Goal: Transaction & Acquisition: Book appointment/travel/reservation

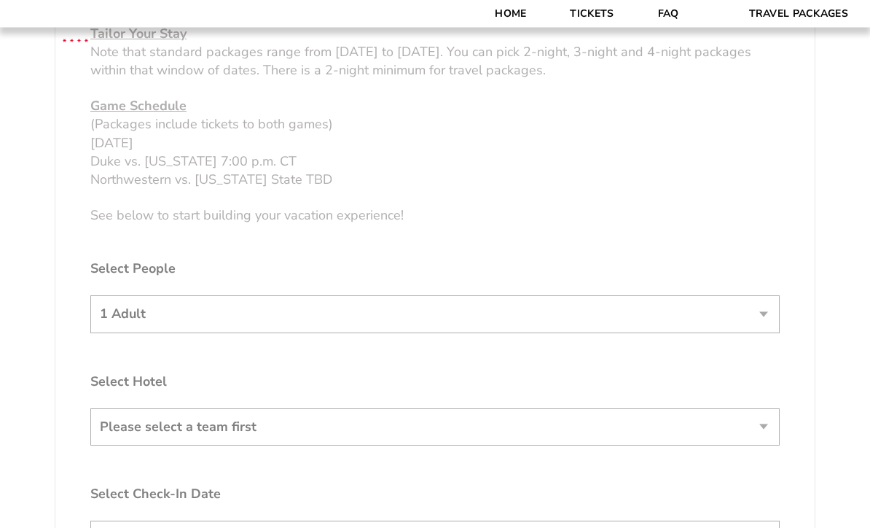
scroll to position [700, 0]
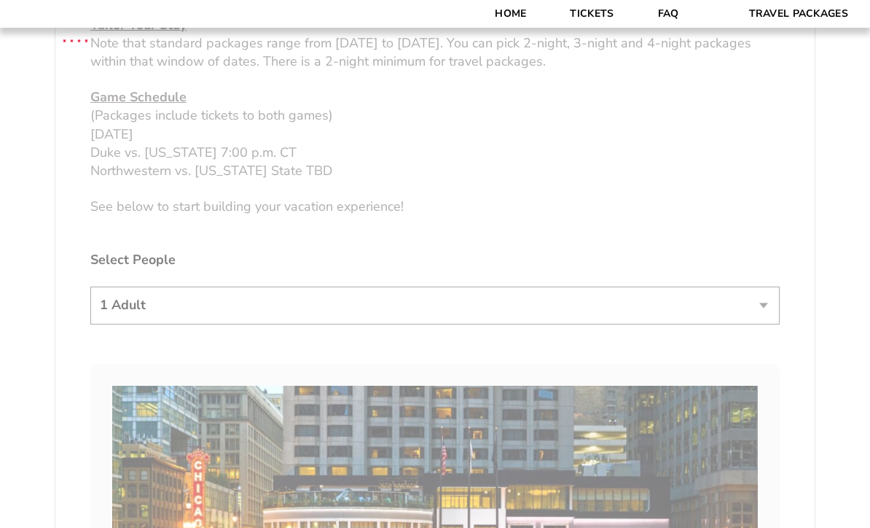
click at [742, 323] on select "1 Adult 2 Adults 3 Adults 4 Adults 2 Adults + 1 Child 2 Adults + 2 Children 2 A…" at bounding box center [435, 304] width 690 height 37
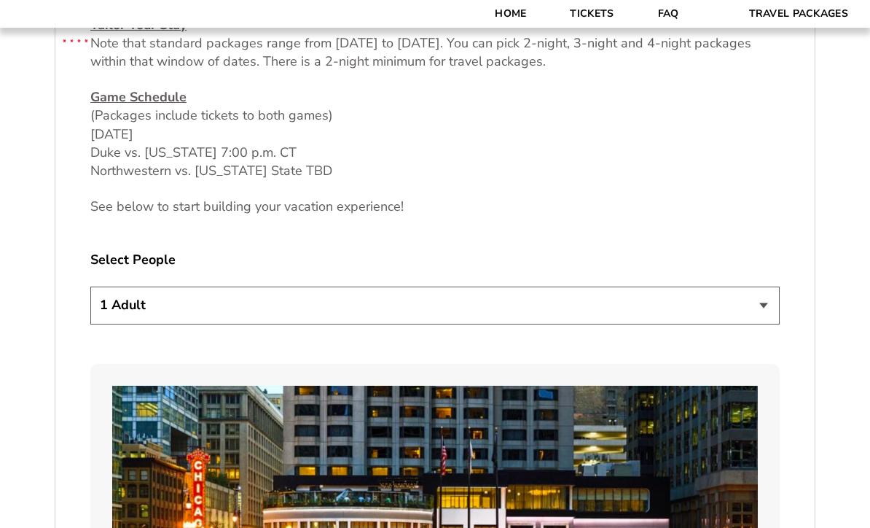
select select "4 Adults"
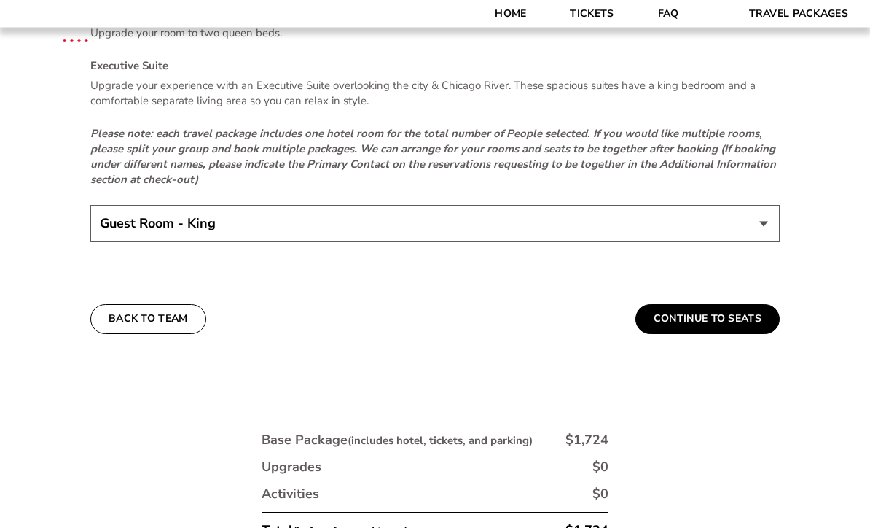
scroll to position [2395, 0]
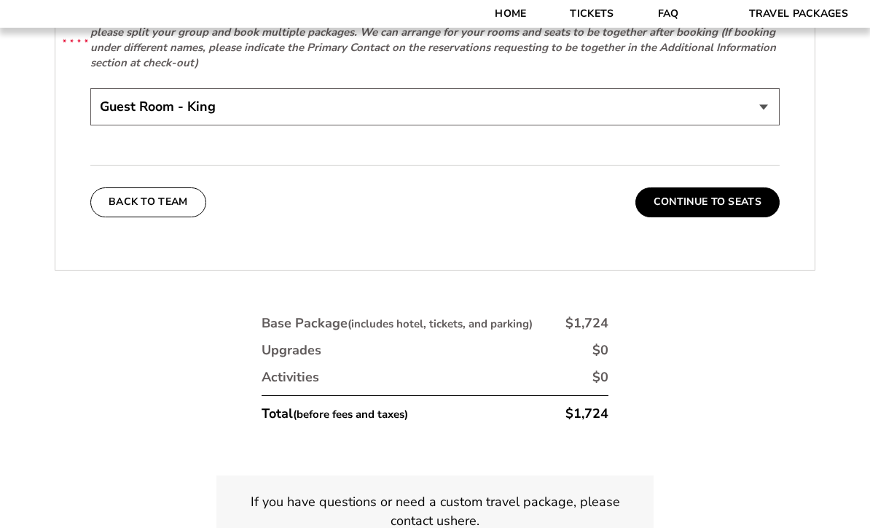
click at [749, 125] on select "Guest Room - King Guest Room - Queen (+$95 per night) Executive Suite (+$315 pe…" at bounding box center [435, 106] width 690 height 37
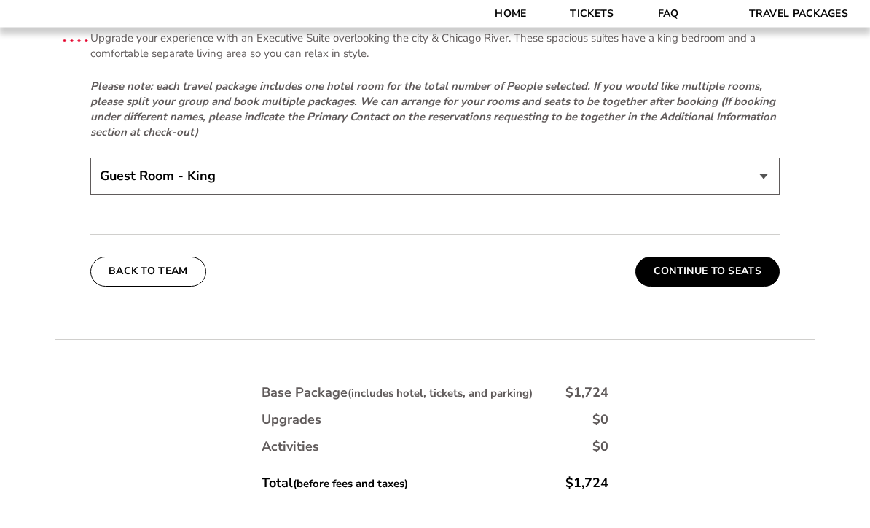
scroll to position [2362, 0]
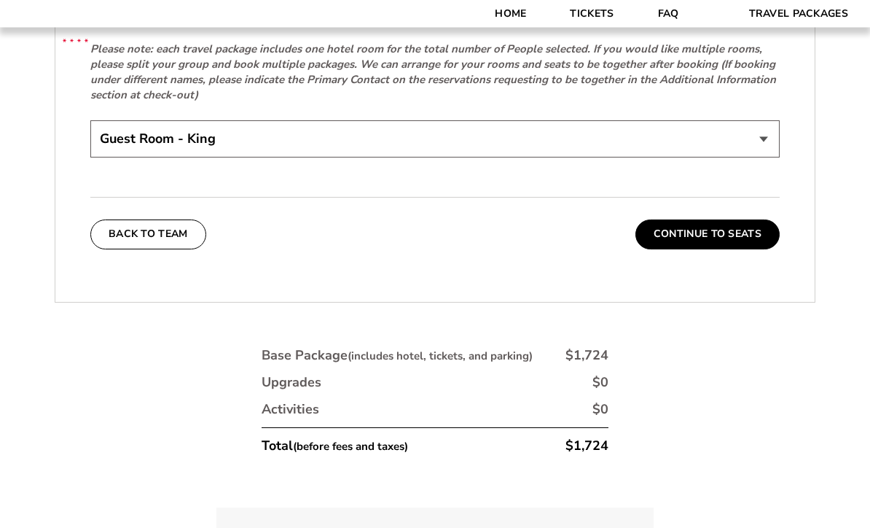
click at [671, 144] on select "Guest Room - King Guest Room - Queen (+$95 per night) Executive Suite (+$315 pe…" at bounding box center [435, 139] width 690 height 37
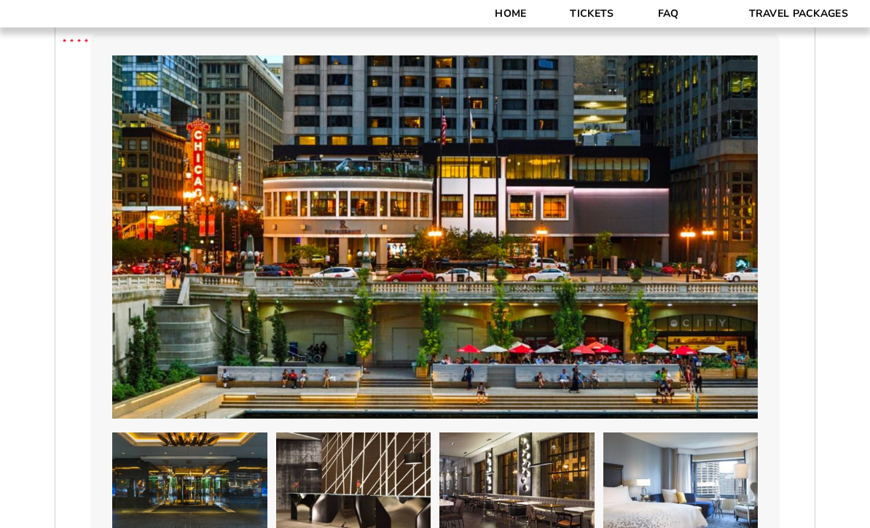
scroll to position [925, 0]
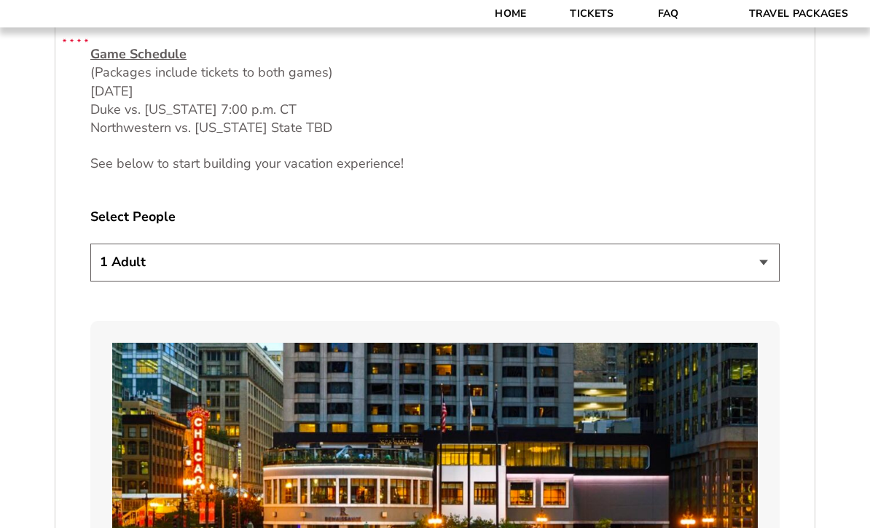
scroll to position [786, 0]
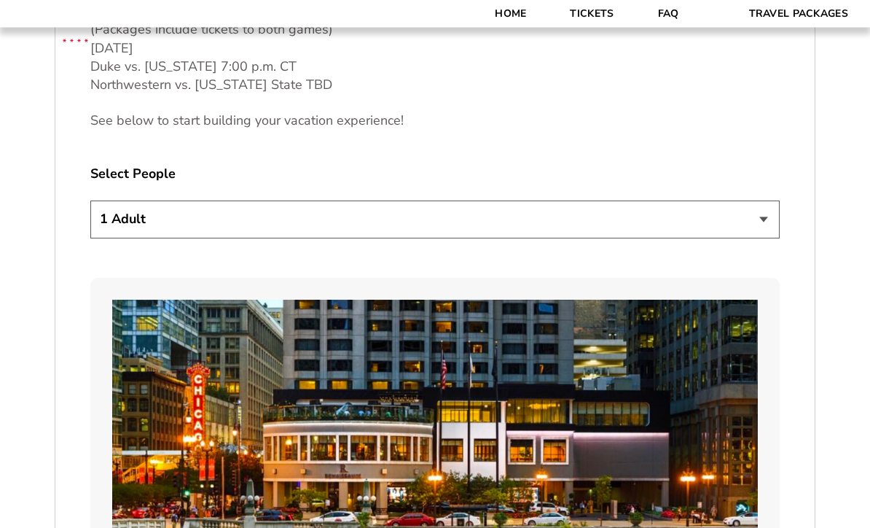
click at [751, 238] on select "1 Adult 2 Adults 3 Adults 4 Adults 2 Adults + 1 Child 2 Adults + 2 Children 2 A…" at bounding box center [435, 219] width 690 height 37
select select "4 Adults"
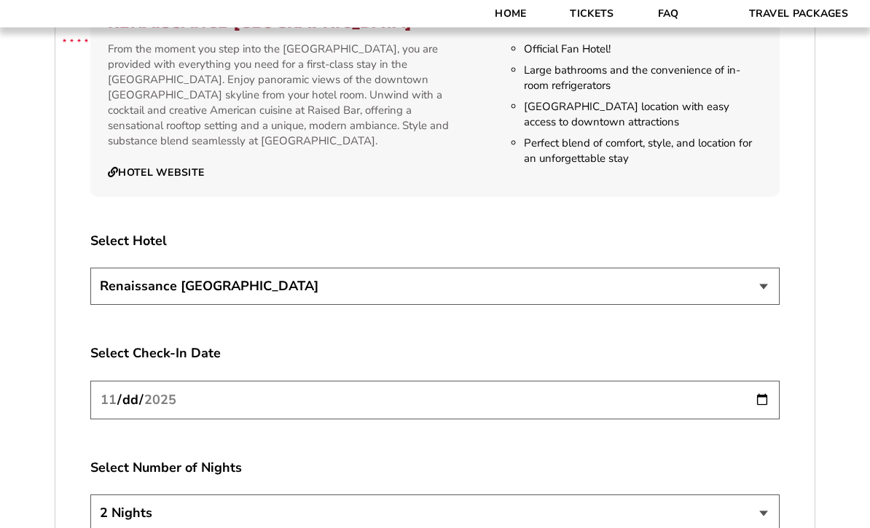
scroll to position [1594, 0]
click at [513, 305] on select "Renaissance [GEOGRAPHIC_DATA]" at bounding box center [435, 286] width 690 height 37
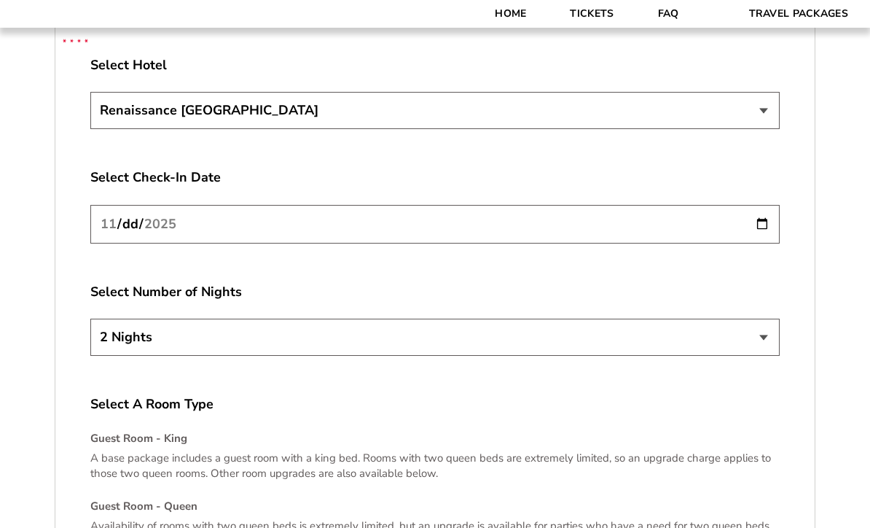
scroll to position [1777, 0]
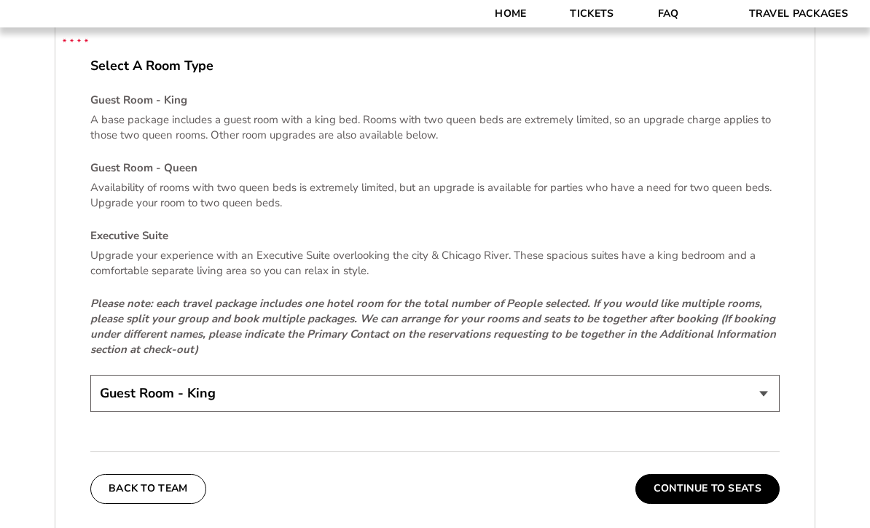
click at [526, 410] on select "Guest Room - King Guest Room - Queen (+$95 per night) Executive Suite (+$315 pe…" at bounding box center [435, 393] width 690 height 37
select select "Guest Room - Queen"
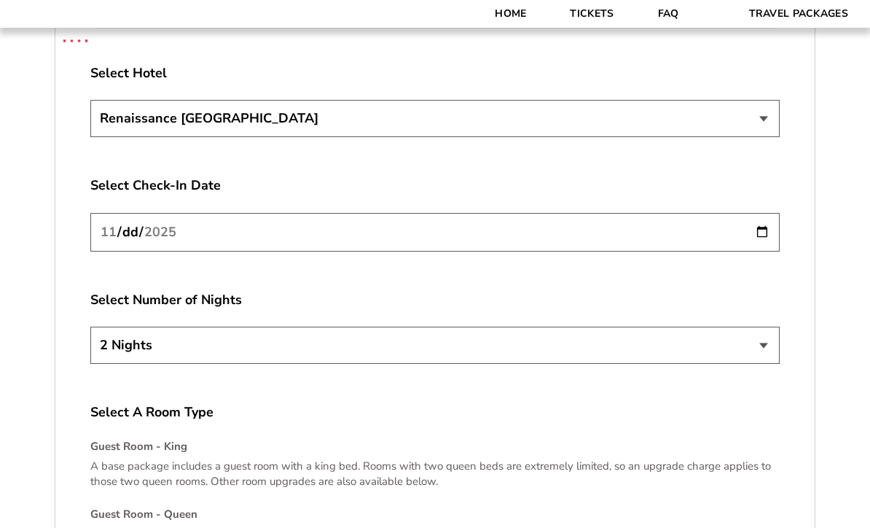
scroll to position [1758, 0]
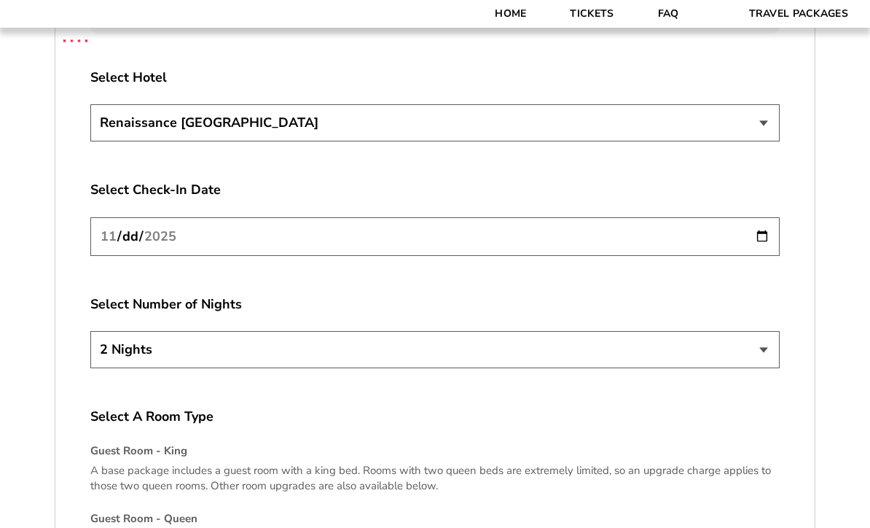
click at [770, 368] on select "2 Nights 3 Nights 4 Nights" at bounding box center [435, 349] width 690 height 37
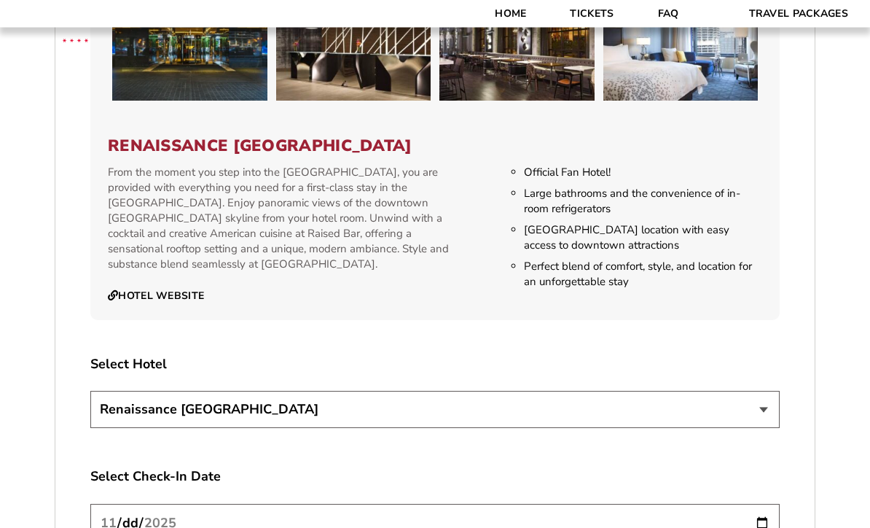
scroll to position [1519, 0]
